Goal: Task Accomplishment & Management: Manage account settings

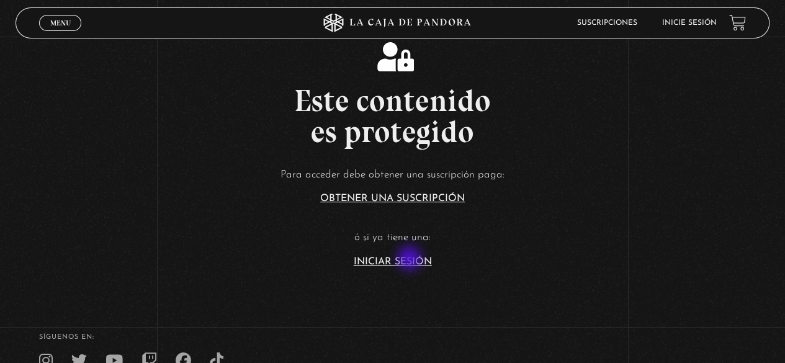
click at [411, 259] on link "Iniciar Sesión" at bounding box center [393, 262] width 78 height 10
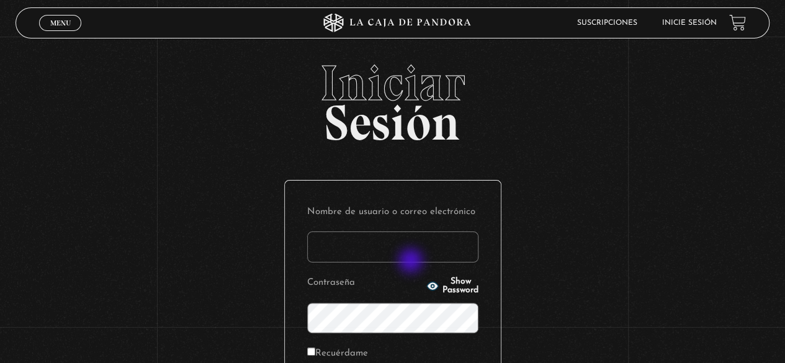
type input "s.pamgm@yahoo.com"
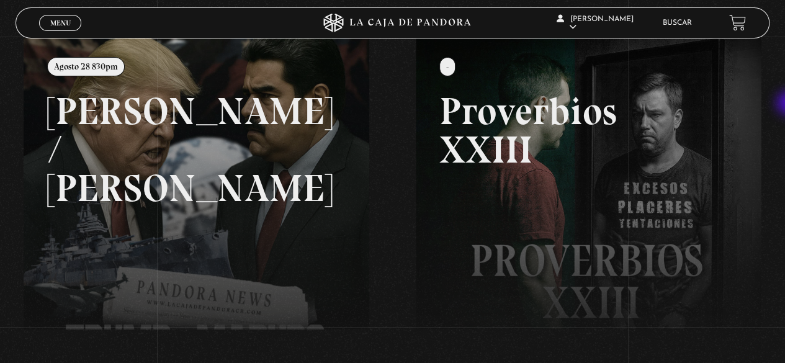
scroll to position [157, 0]
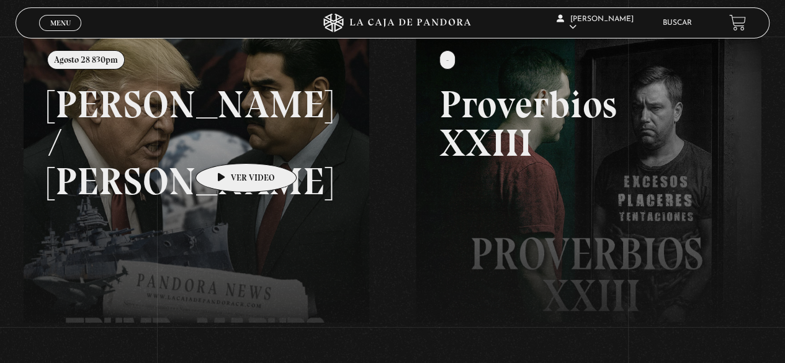
click at [226, 145] on link at bounding box center [416, 213] width 785 height 363
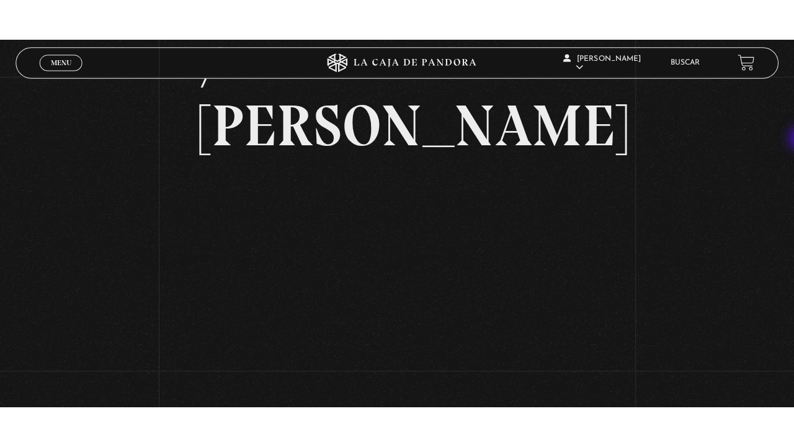
scroll to position [176, 0]
